Goal: Check status: Check status

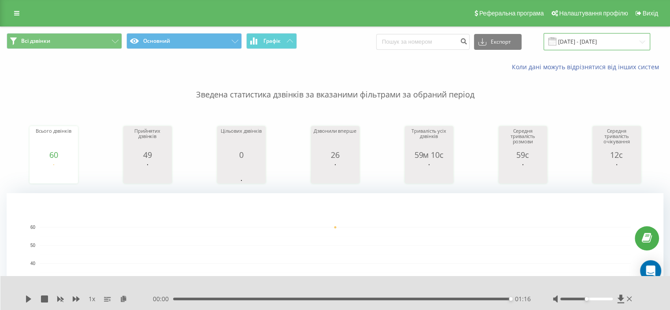
click at [571, 42] on input "[DATE] - [DATE]" at bounding box center [597, 41] width 107 height 17
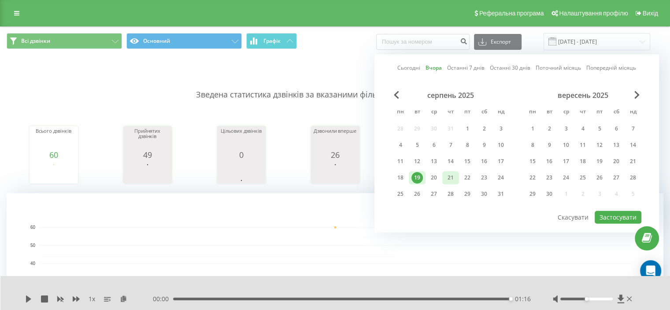
click at [448, 174] on div "21" at bounding box center [450, 177] width 11 height 11
click at [612, 215] on button "Застосувати" at bounding box center [618, 217] width 47 height 13
type input "[DATE] - [DATE]"
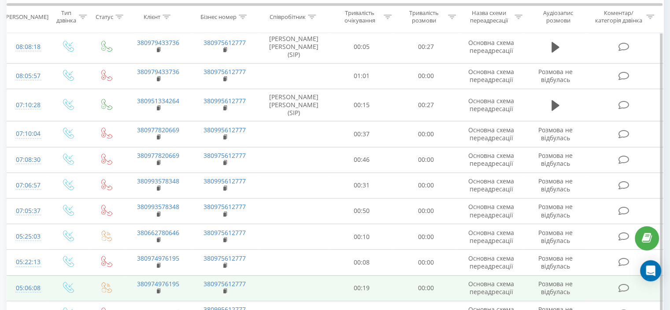
scroll to position [613, 0]
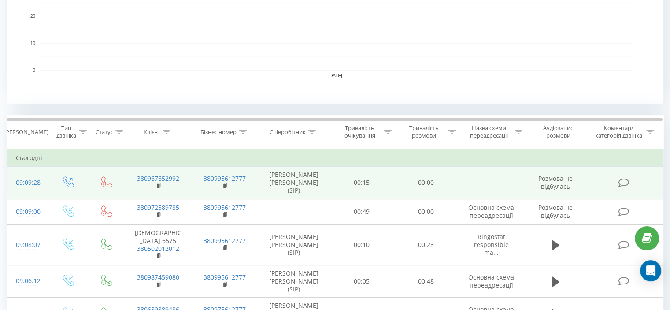
scroll to position [358, 0]
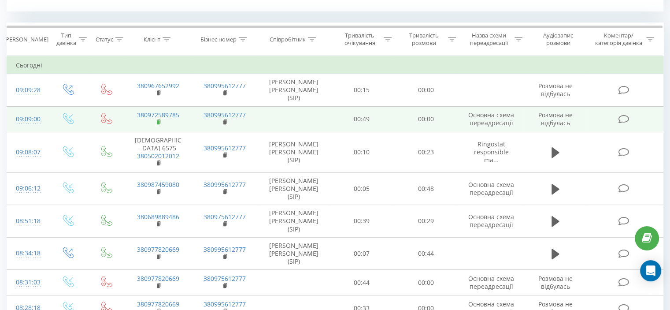
click at [159, 121] on rect at bounding box center [158, 122] width 3 height 4
